Goal: Information Seeking & Learning: Understand process/instructions

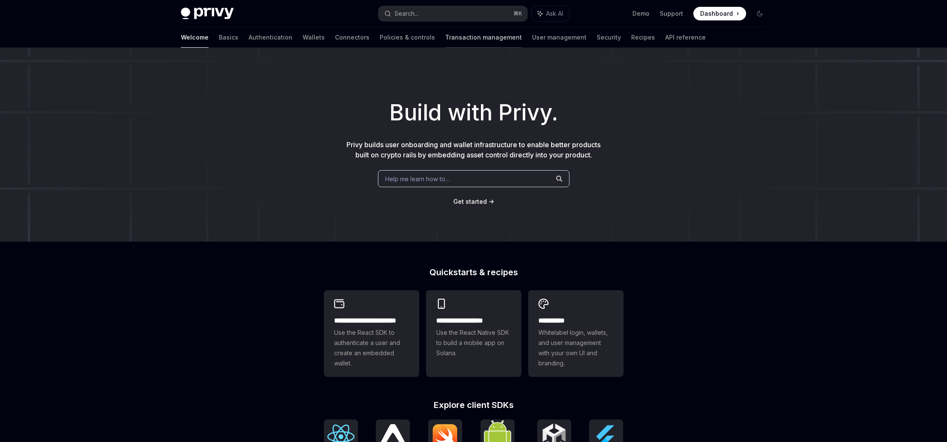
click at [445, 37] on link "Transaction management" at bounding box center [483, 37] width 77 height 20
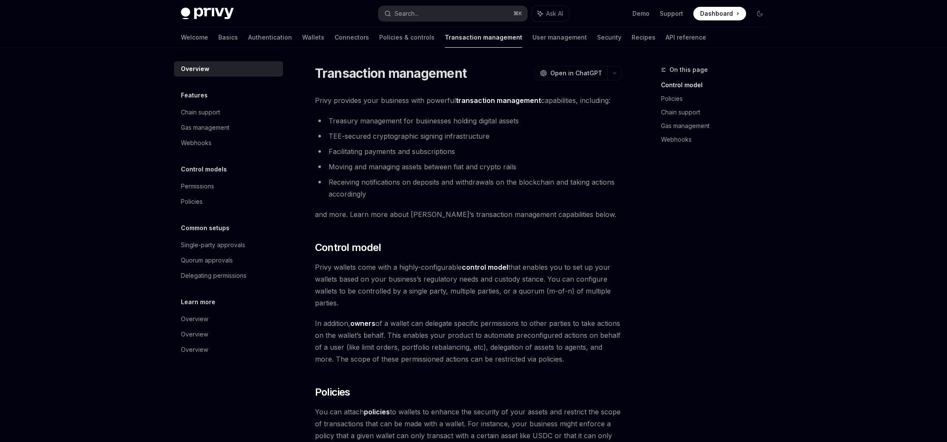
click at [248, 41] on link "Authentication" at bounding box center [270, 37] width 44 height 20
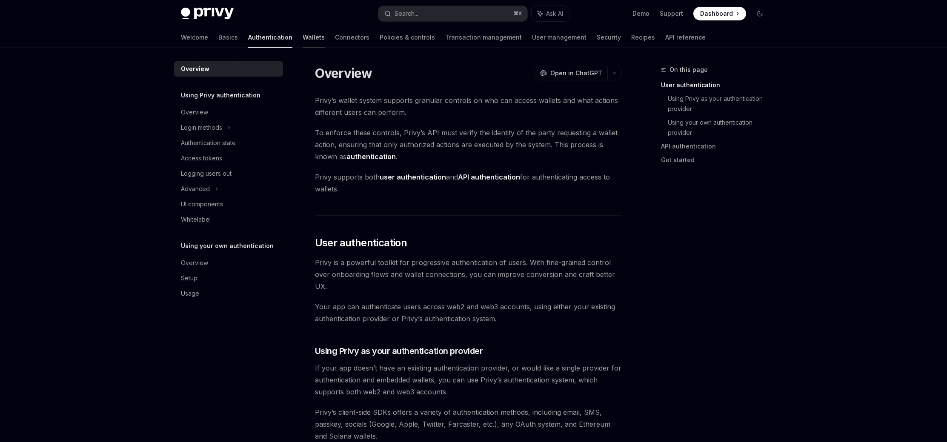
click at [303, 39] on link "Wallets" at bounding box center [314, 37] width 22 height 20
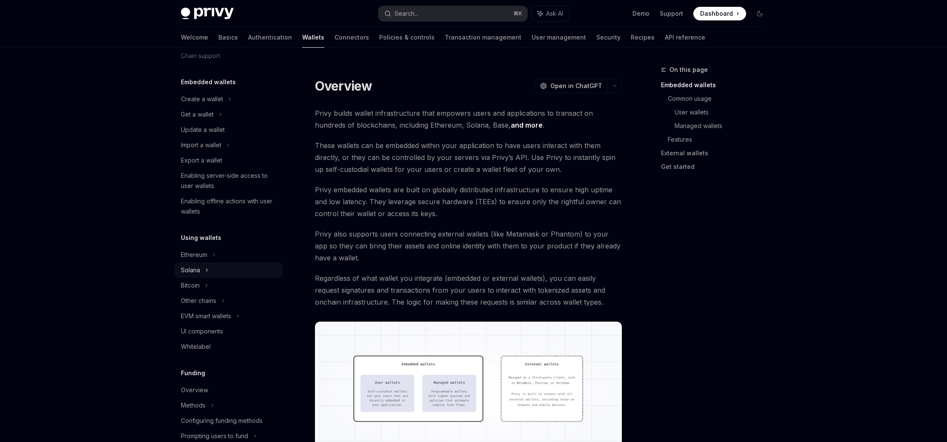
scroll to position [36, 0]
click at [204, 119] on div "Solana" at bounding box center [228, 111] width 109 height 15
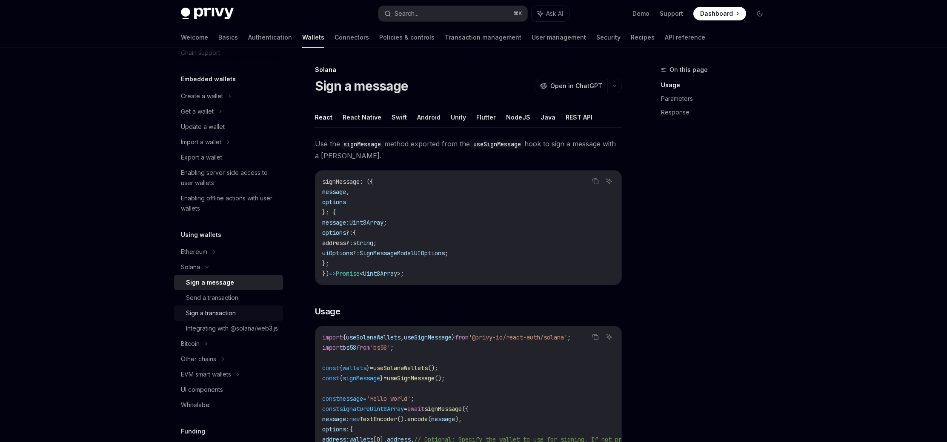
click at [228, 315] on div "Sign a transaction" at bounding box center [211, 313] width 50 height 10
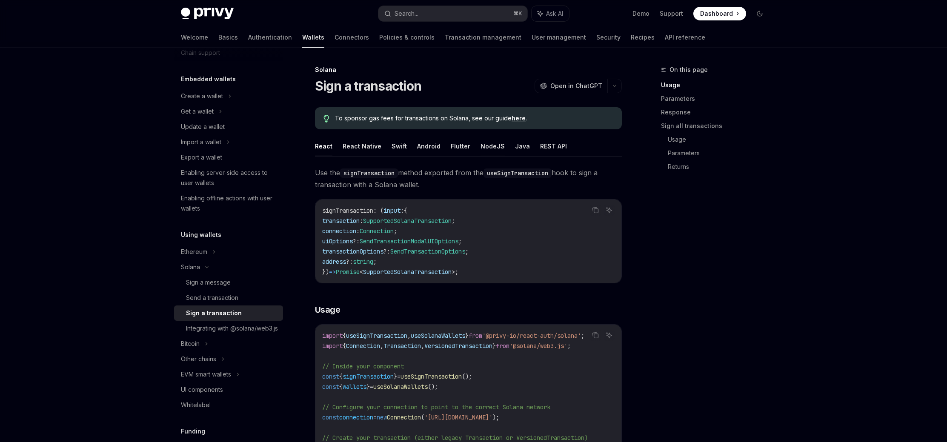
click at [489, 146] on button "NodeJS" at bounding box center [493, 146] width 24 height 20
type textarea "*"
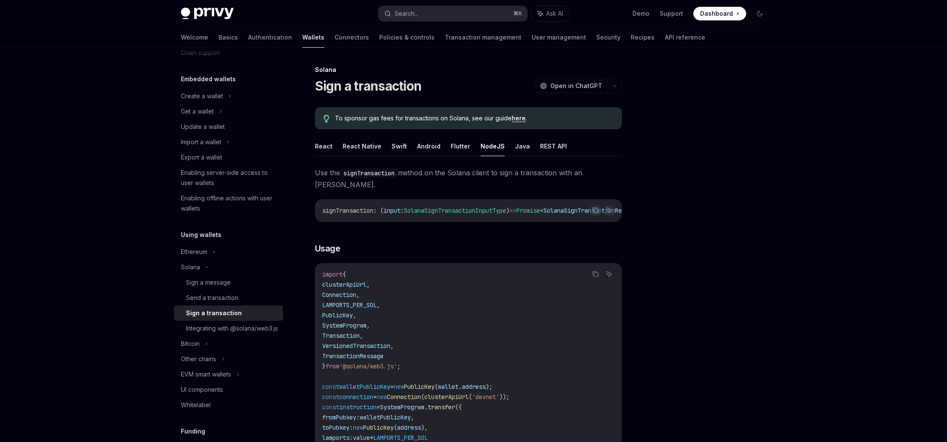
click at [709, 233] on div at bounding box center [708, 254] width 129 height 378
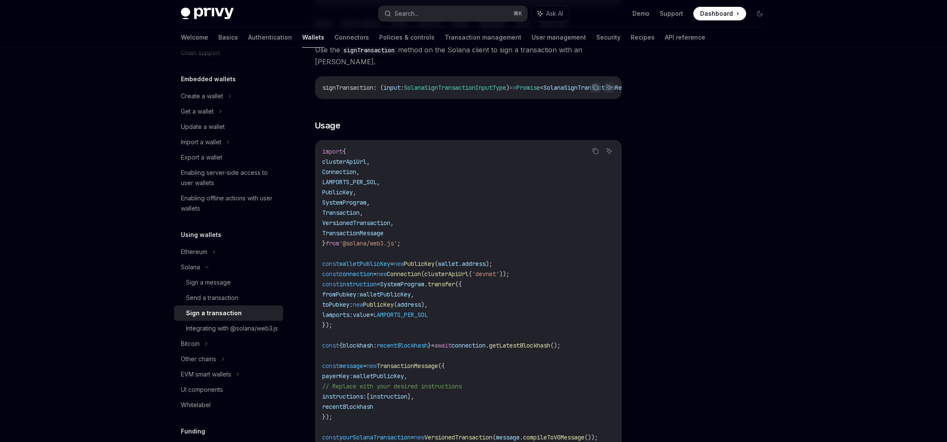
click at [691, 262] on div at bounding box center [708, 254] width 129 height 378
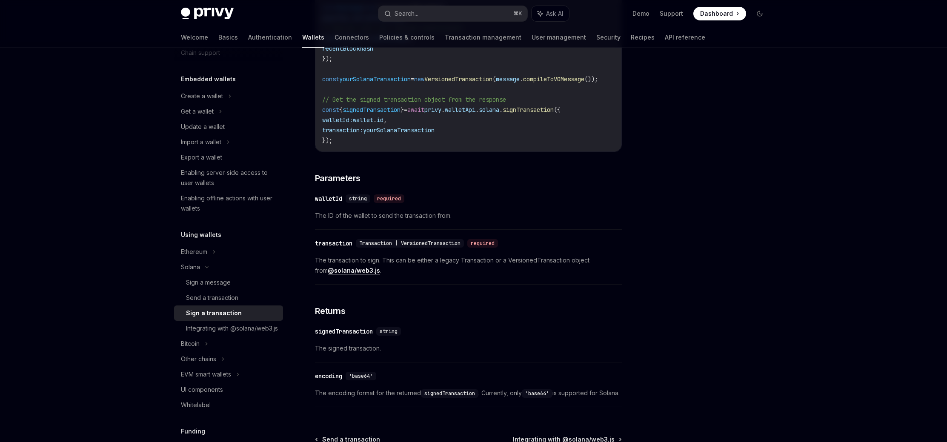
scroll to position [478, 0]
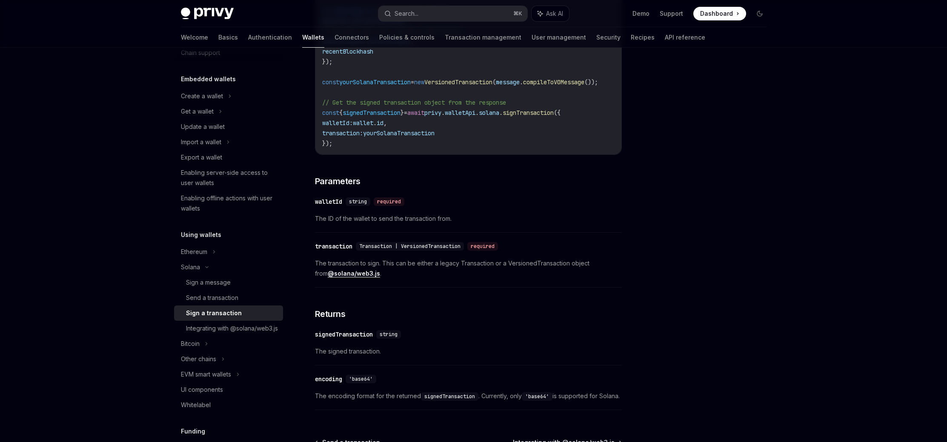
click at [689, 272] on div at bounding box center [708, 254] width 129 height 378
